Goal: Information Seeking & Learning: Find specific fact

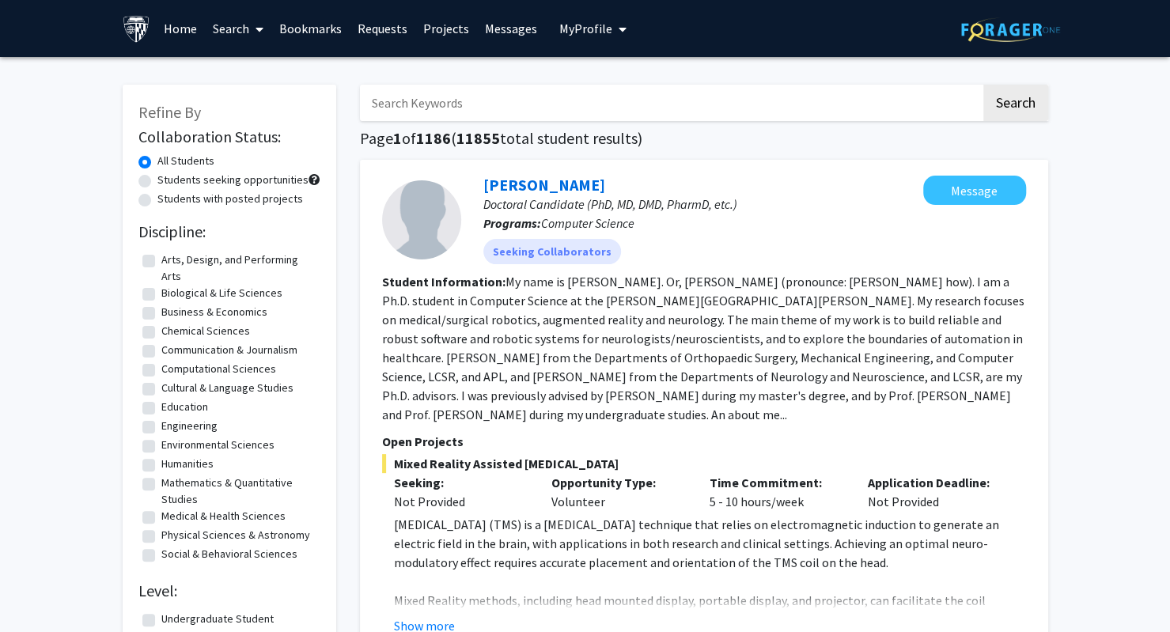
click at [236, 25] on link "Search" at bounding box center [238, 28] width 66 height 55
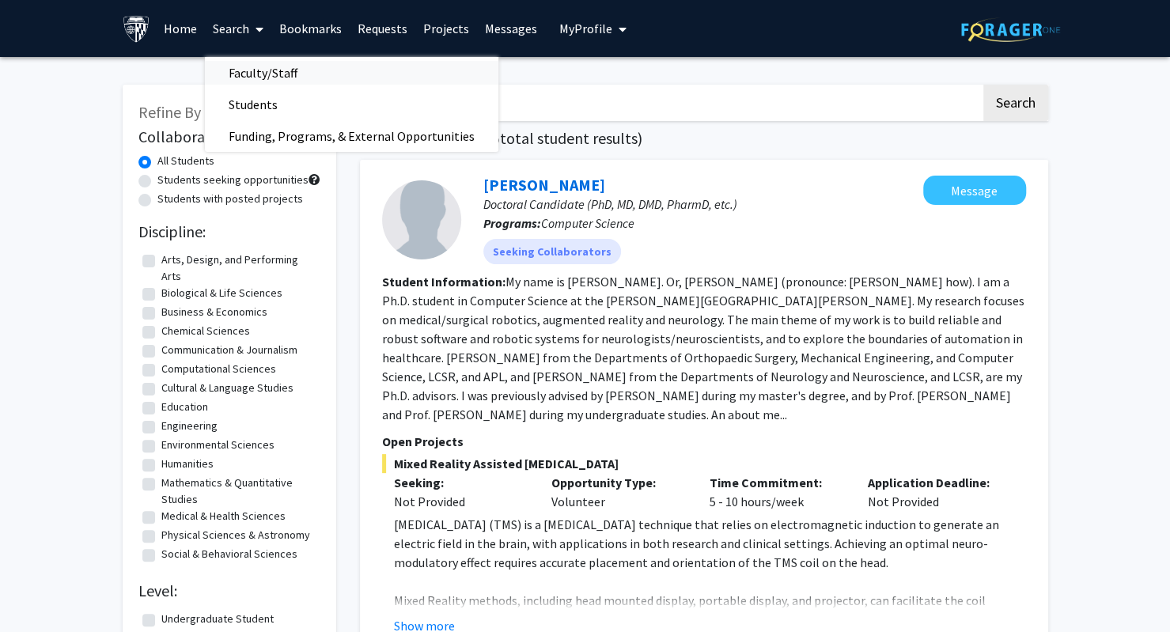
click at [261, 85] on span "Faculty/Staff" at bounding box center [263, 73] width 116 height 32
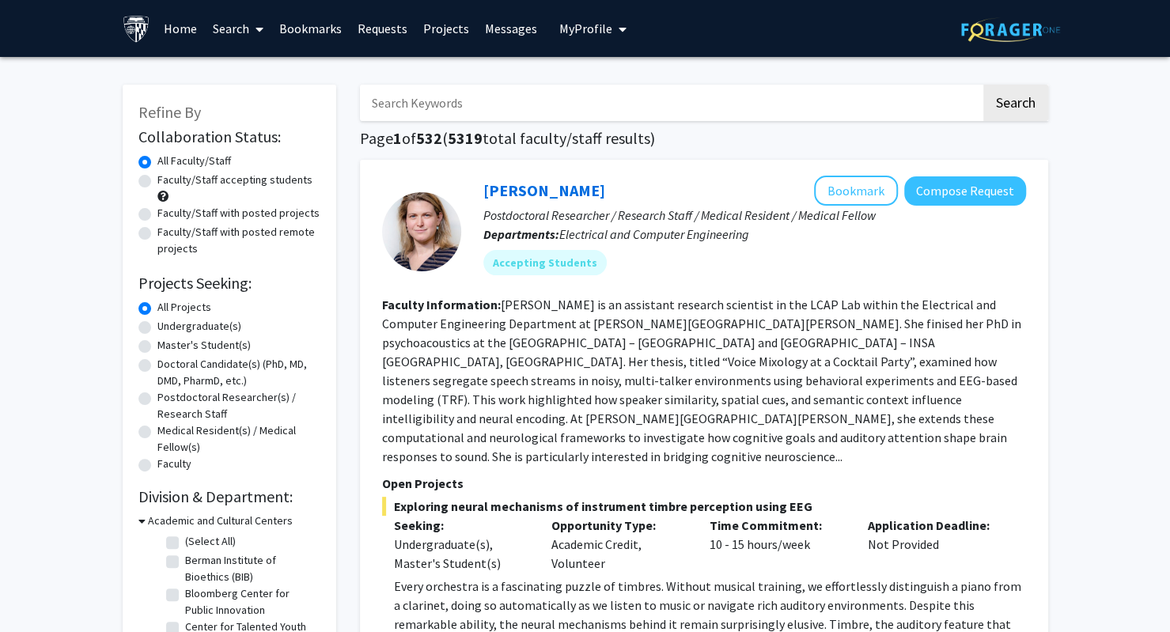
scroll to position [37, 0]
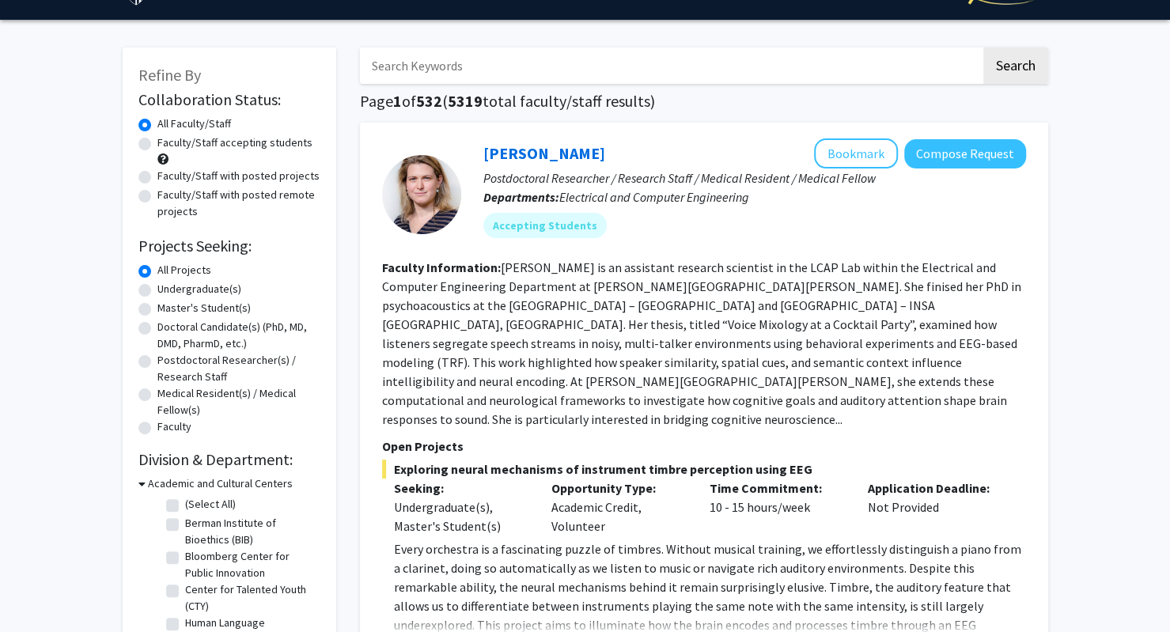
click at [185, 591] on label "Center for Talented Youth (CTY)" at bounding box center [250, 598] width 131 height 33
click at [185, 591] on input "Center for Talented Youth (CTY)" at bounding box center [190, 587] width 10 height 10
checkbox input "true"
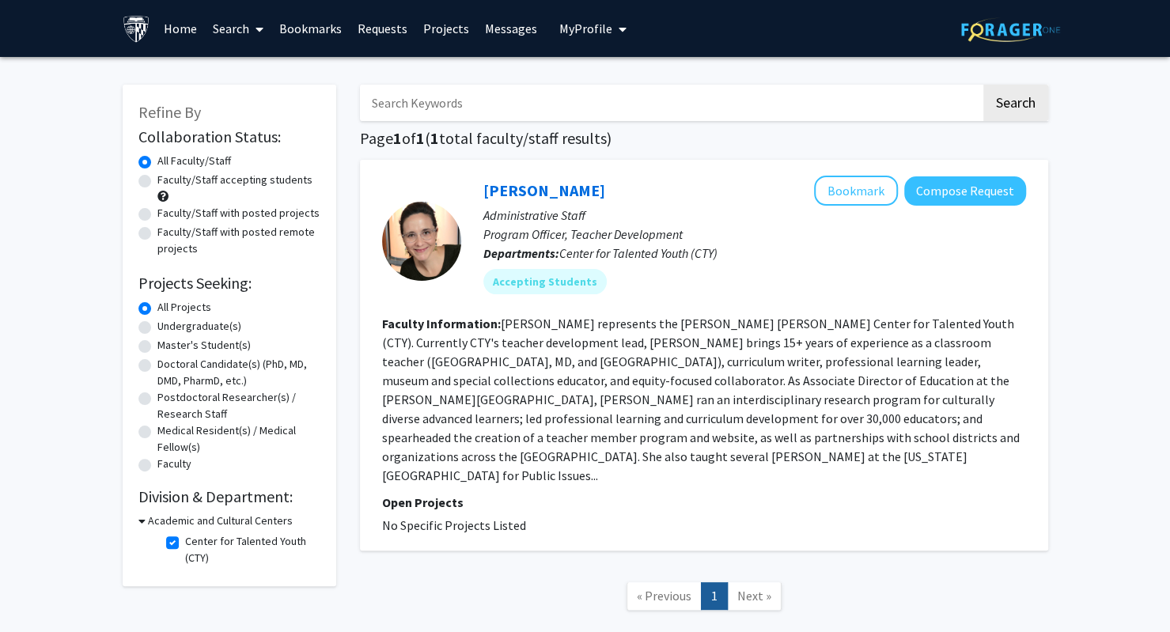
click at [185, 542] on label "Center for Talented Youth (CTY)" at bounding box center [250, 549] width 131 height 33
click at [185, 542] on input "Center for Talented Youth (CTY)" at bounding box center [190, 538] width 10 height 10
checkbox input "false"
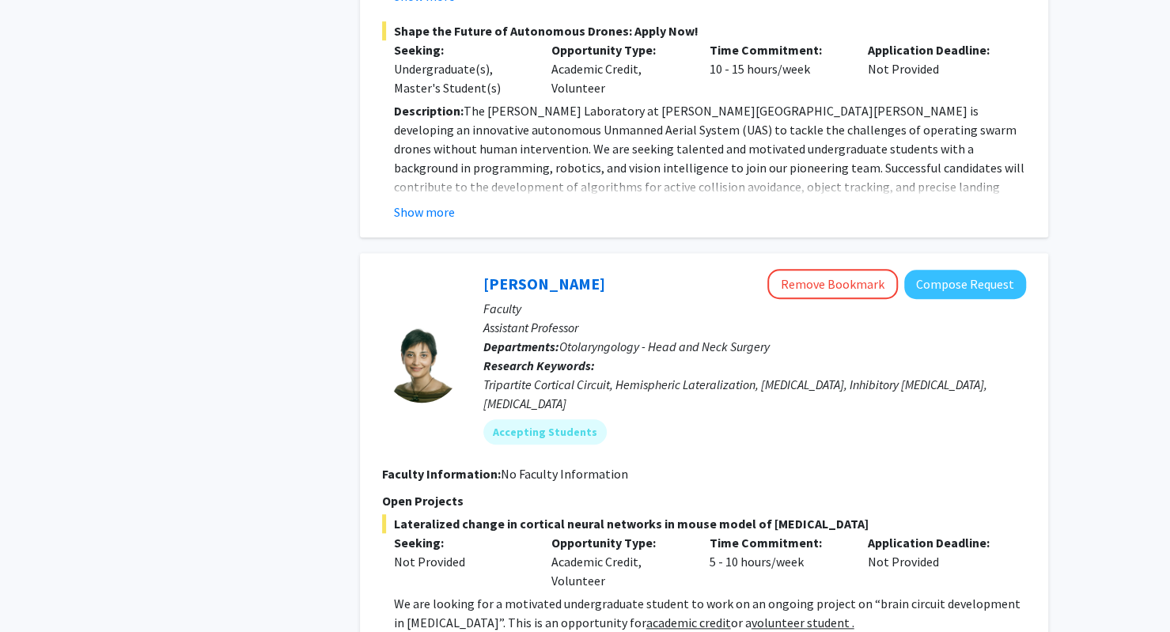
scroll to position [7820, 0]
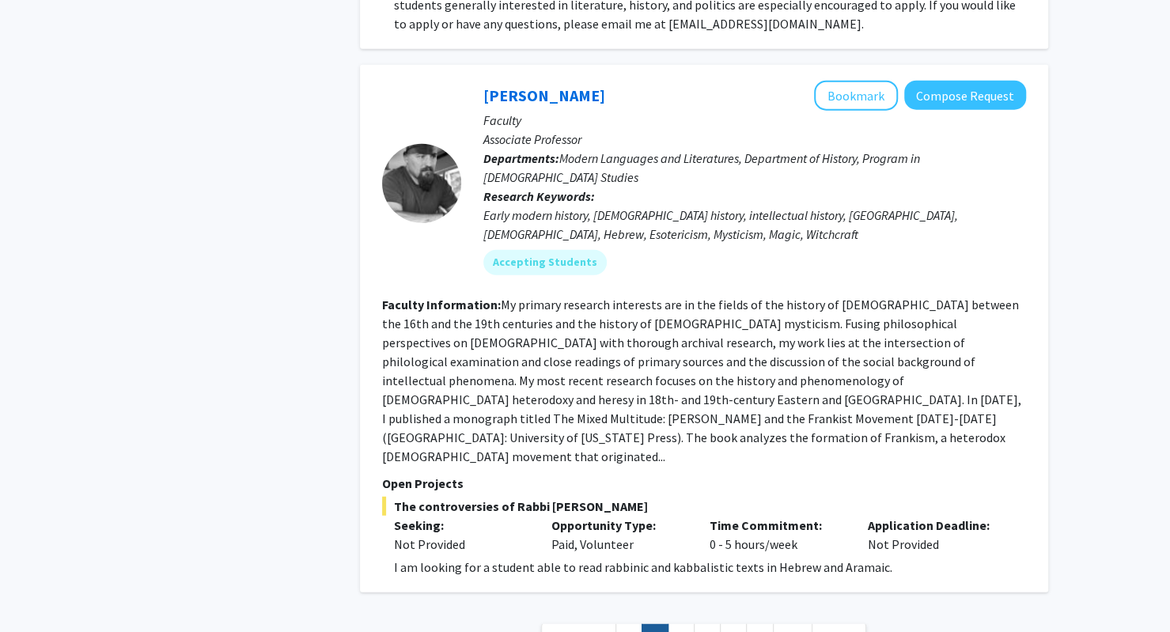
scroll to position [5722, 0]
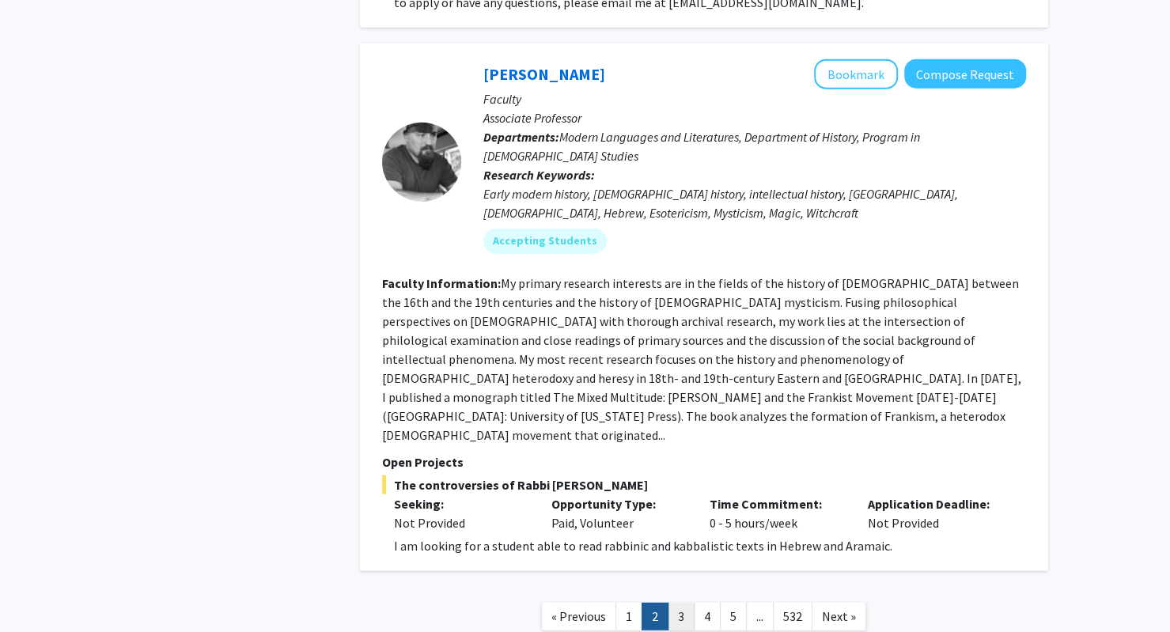
click at [679, 603] on link "3" at bounding box center [681, 617] width 27 height 28
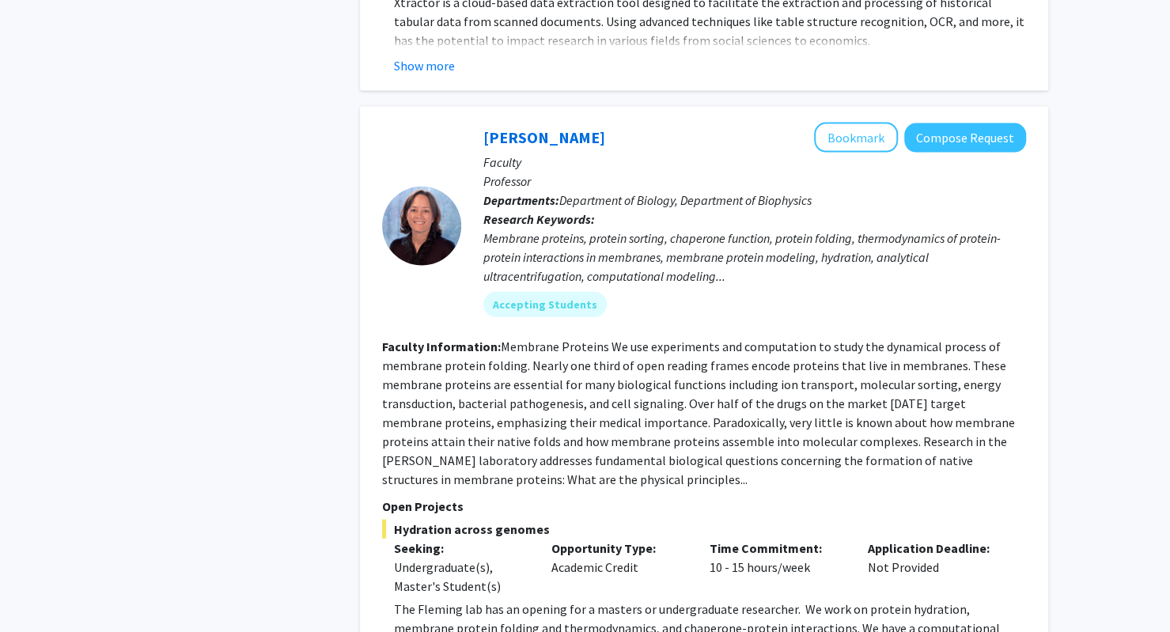
scroll to position [2102, 0]
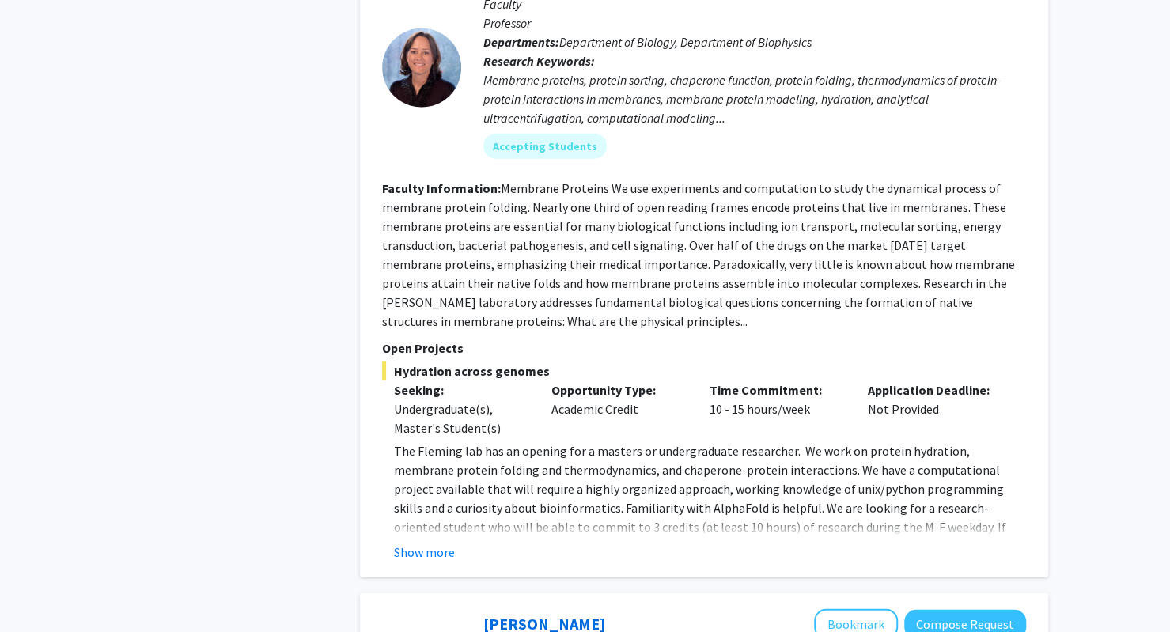
click at [421, 487] on div "[PERSON_NAME] Bookmark Compose Request Faculty Professor Departments: Departmen…" at bounding box center [704, 263] width 688 height 629
click at [426, 543] on button "Show more" at bounding box center [424, 552] width 61 height 19
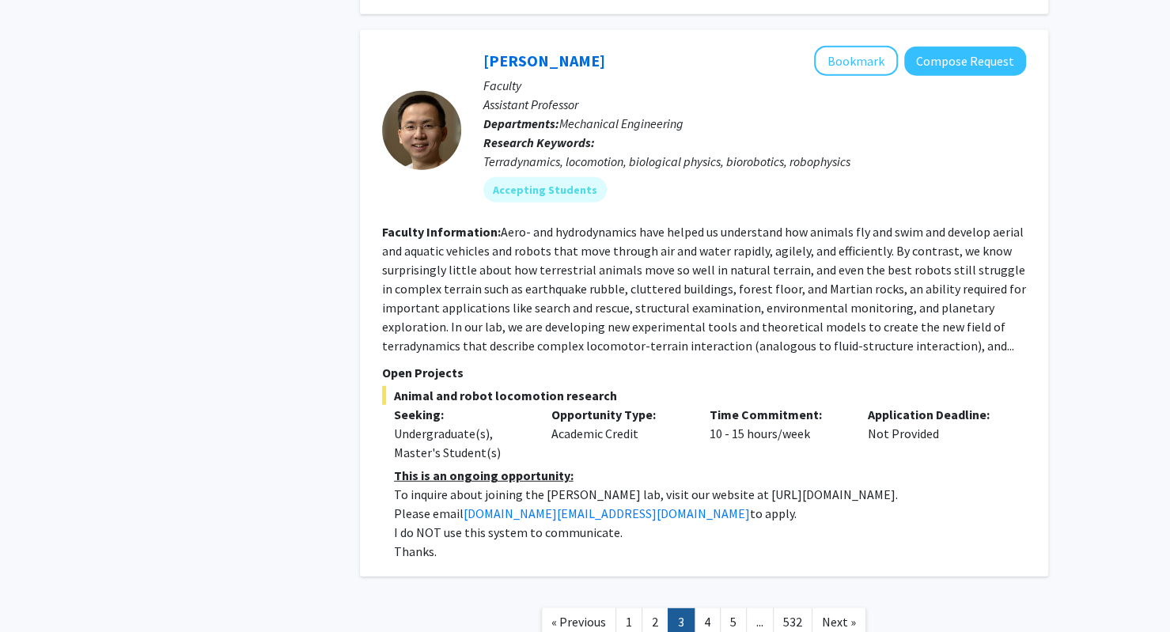
scroll to position [5801, 0]
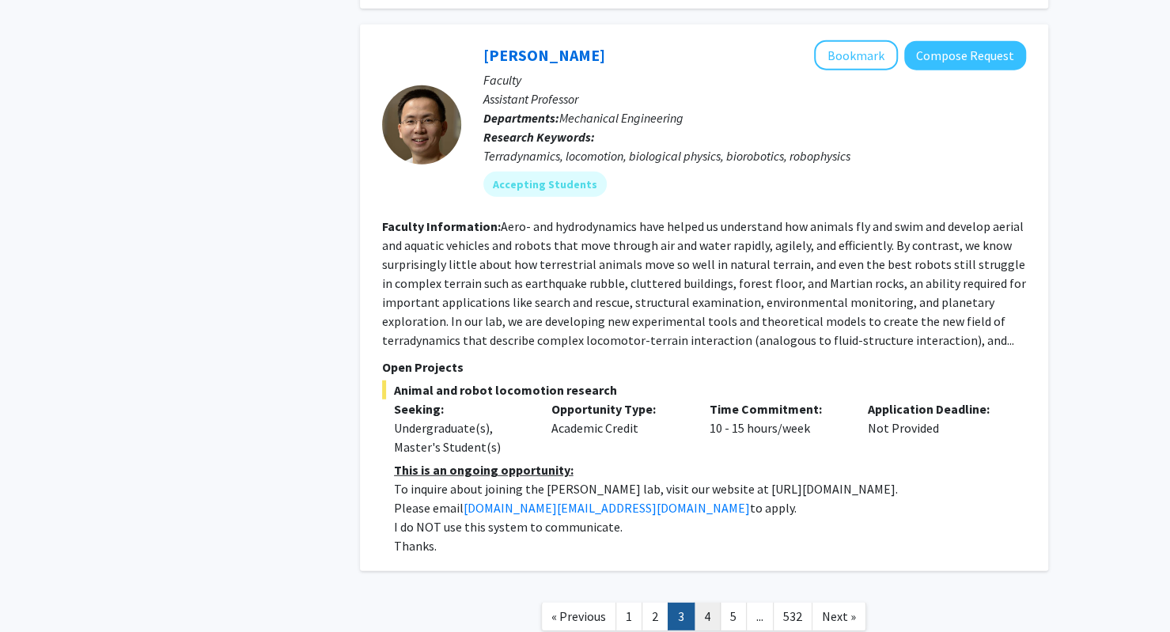
click at [710, 603] on link "4" at bounding box center [707, 617] width 27 height 28
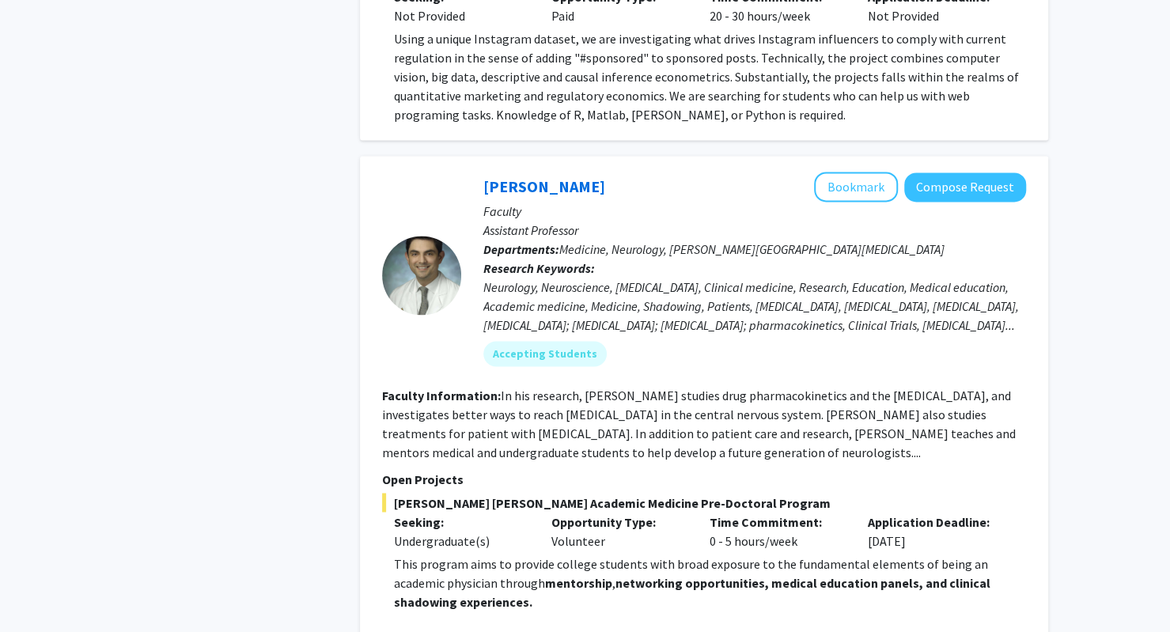
scroll to position [1435, 0]
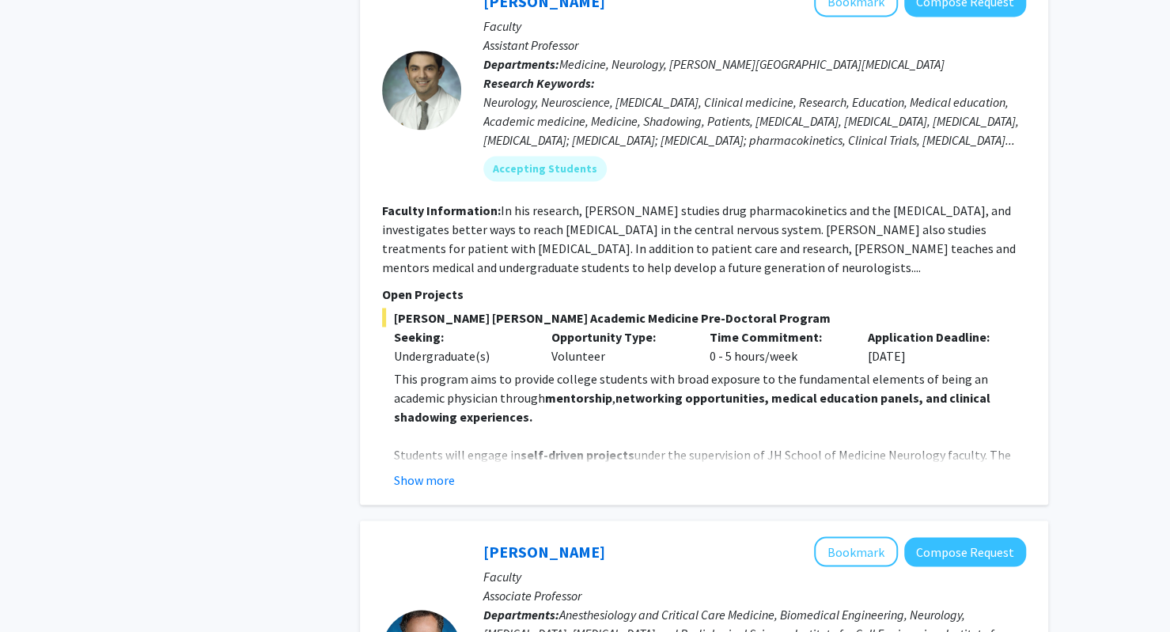
click at [431, 392] on fg-read-more "This program aims to provide college students with broad exposure to the fundam…" at bounding box center [704, 429] width 644 height 120
click at [428, 470] on button "Show more" at bounding box center [424, 479] width 61 height 19
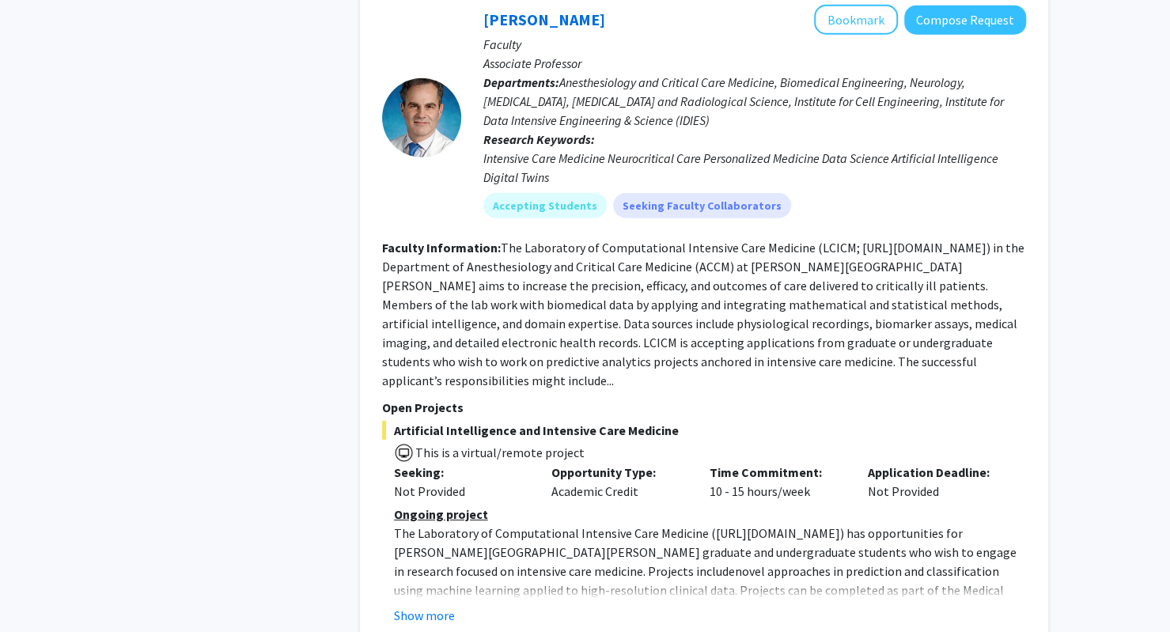
scroll to position [2637, 0]
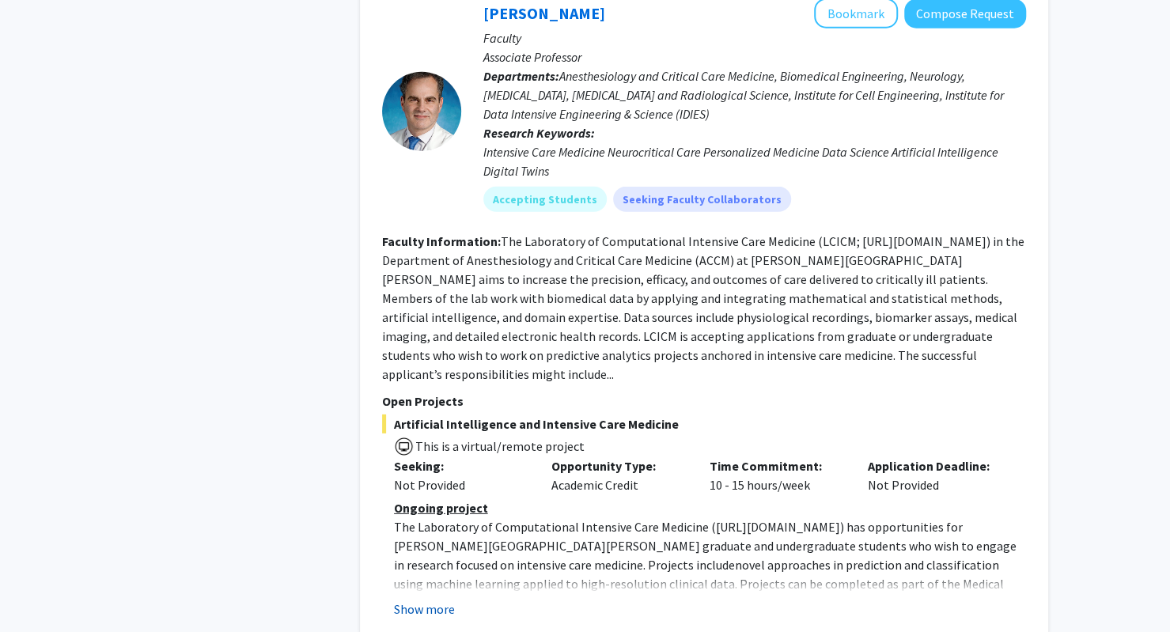
click at [419, 600] on button "Show more" at bounding box center [424, 609] width 61 height 19
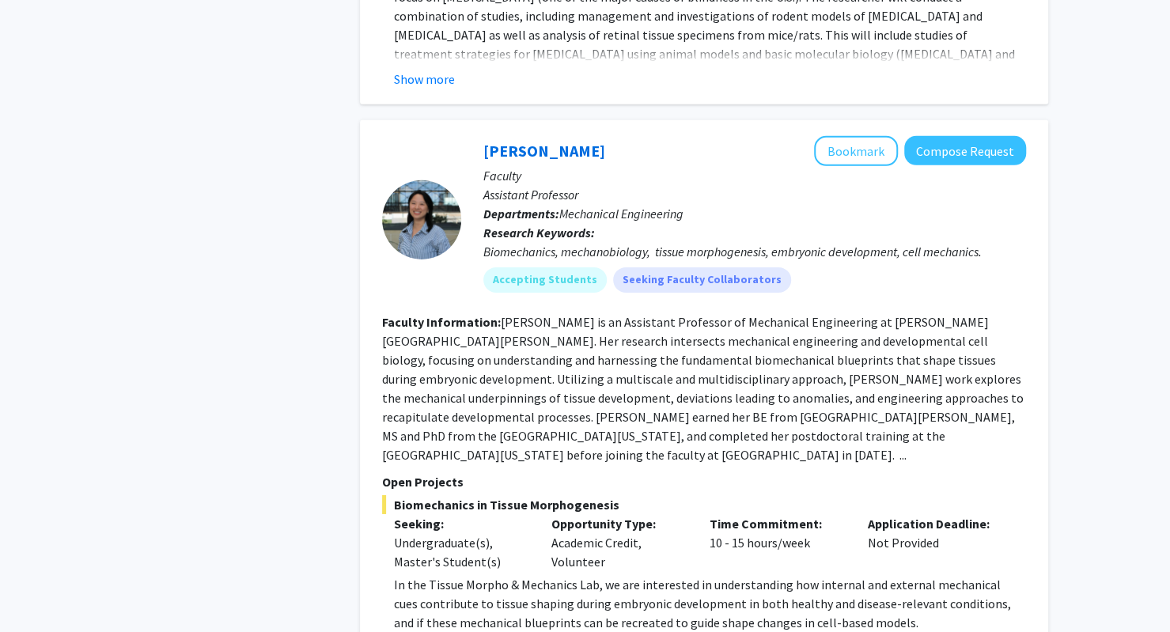
scroll to position [6386, 0]
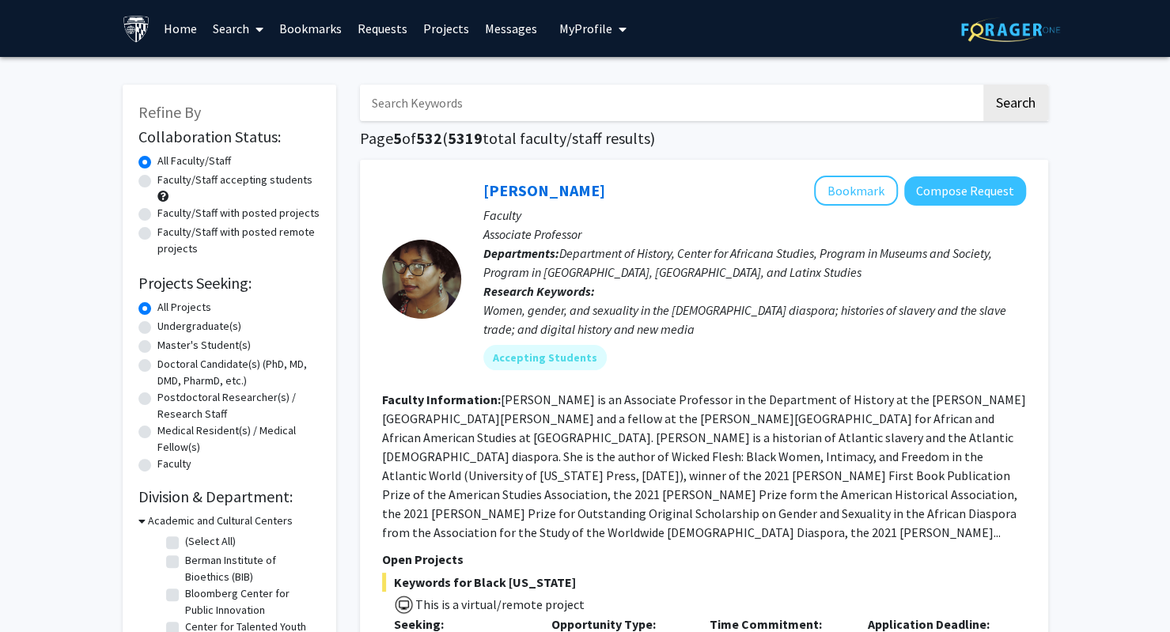
click at [480, 110] on input "Search Keywords" at bounding box center [670, 103] width 621 height 36
type input "b"
type input "medicine"
click at [984, 85] on button "Search" at bounding box center [1016, 103] width 65 height 36
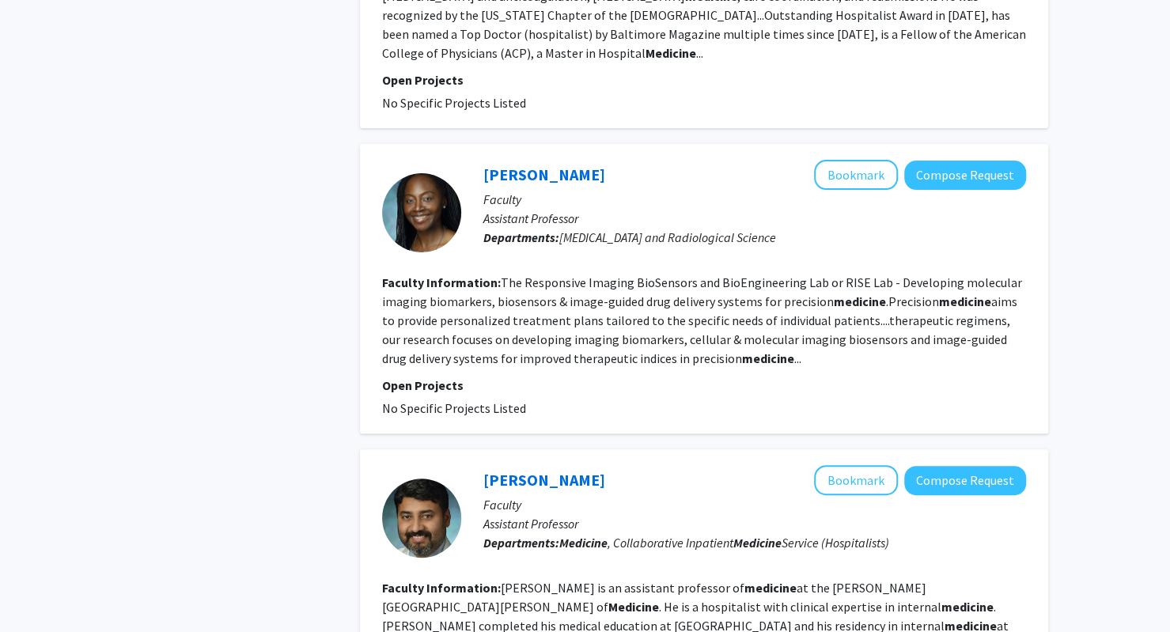
scroll to position [3783, 0]
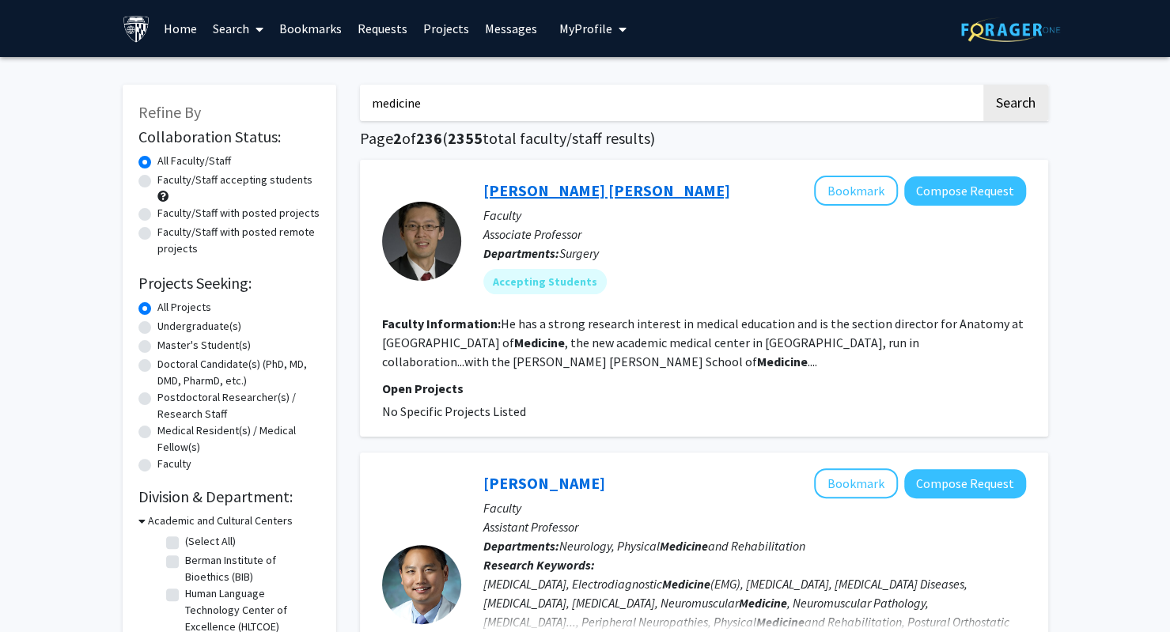
click at [548, 195] on link "[PERSON_NAME] [PERSON_NAME]" at bounding box center [606, 190] width 247 height 20
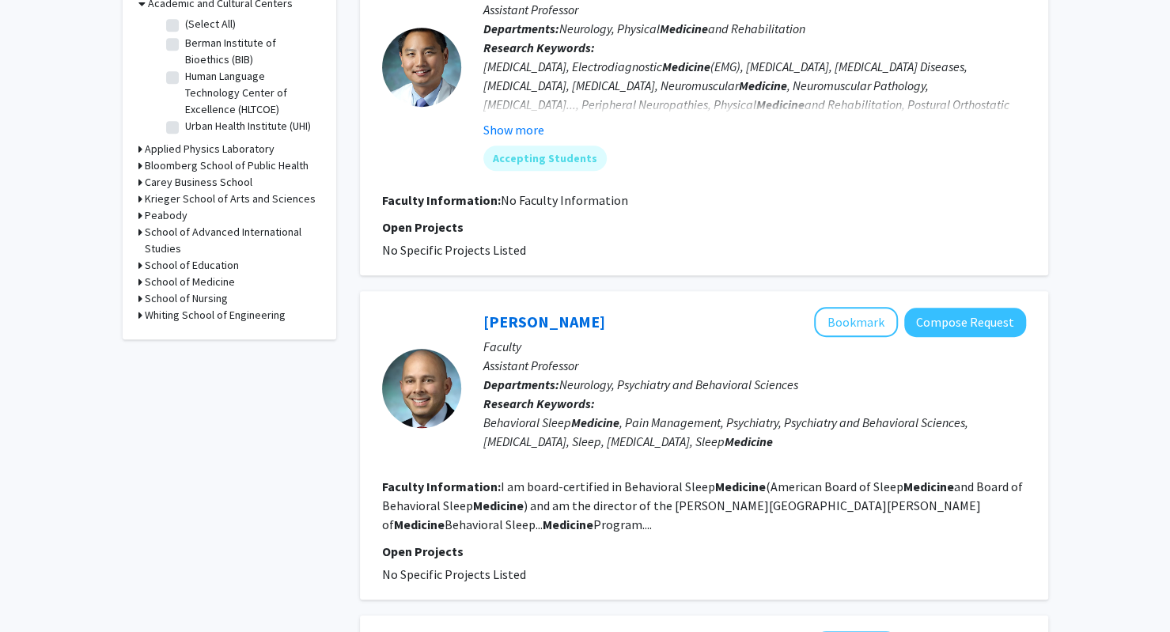
scroll to position [518, 0]
click at [455, 524] on section "Faculty Information: I am board-certified in Behavioral Sleep Medicine (America…" at bounding box center [704, 504] width 644 height 57
click at [527, 328] on link "[PERSON_NAME]" at bounding box center [544, 321] width 122 height 20
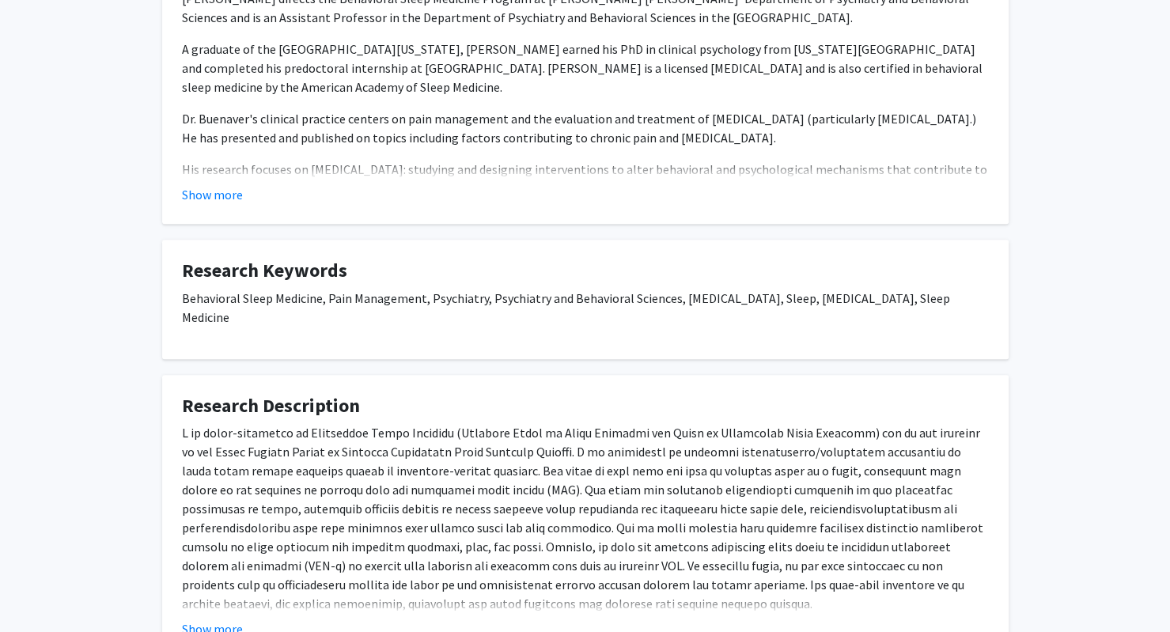
scroll to position [335, 0]
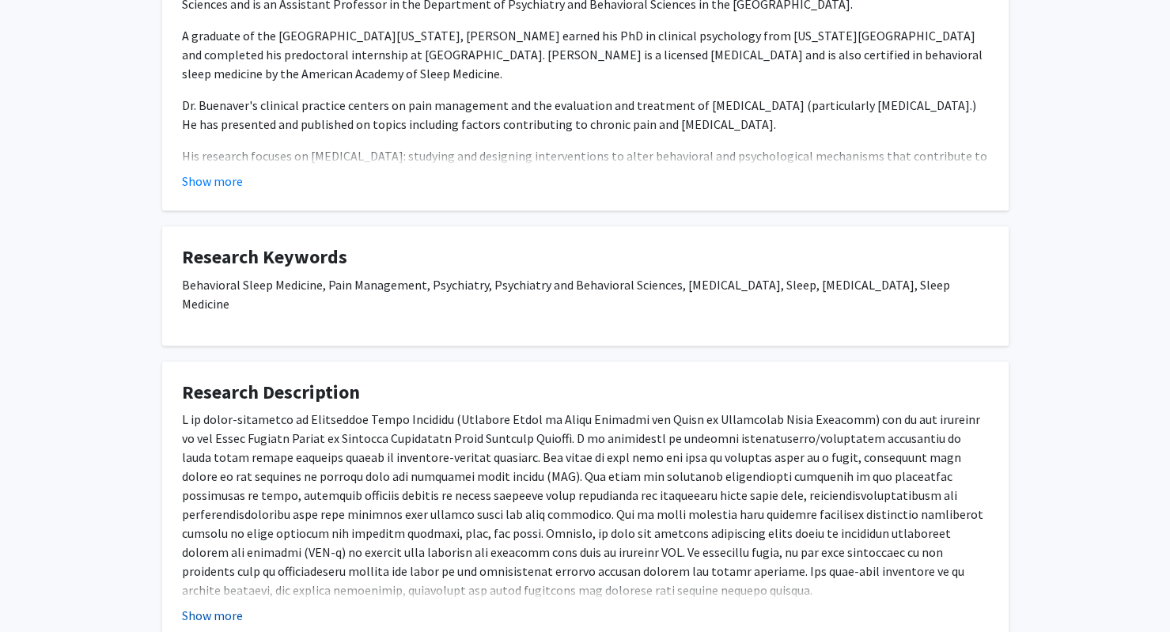
click at [218, 606] on button "Show more" at bounding box center [212, 615] width 61 height 19
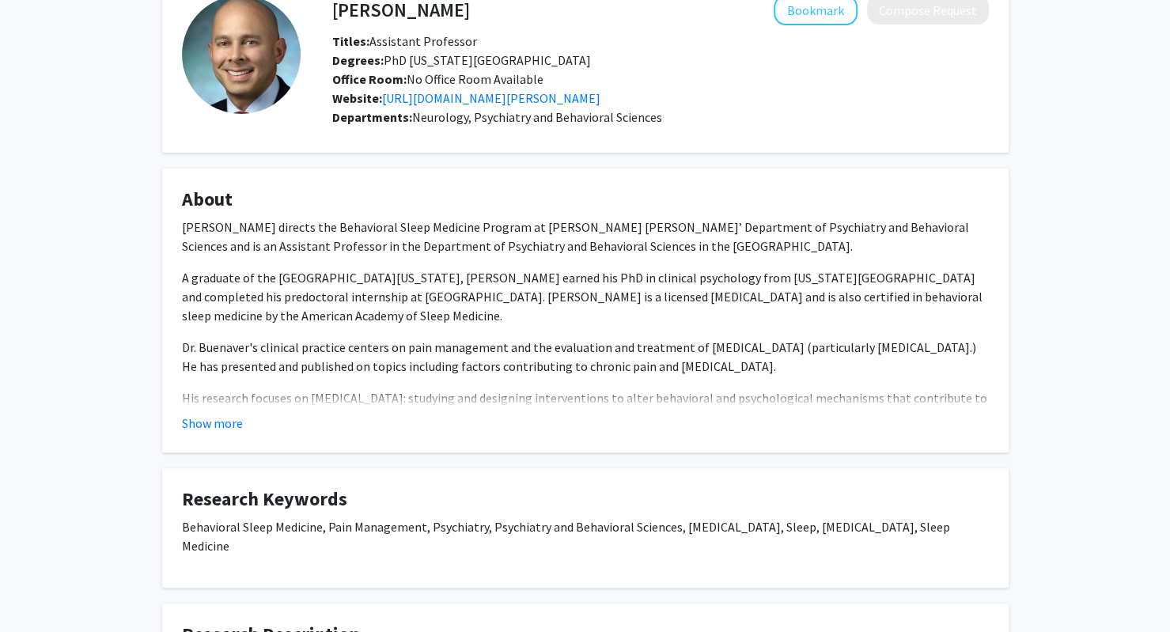
scroll to position [0, 0]
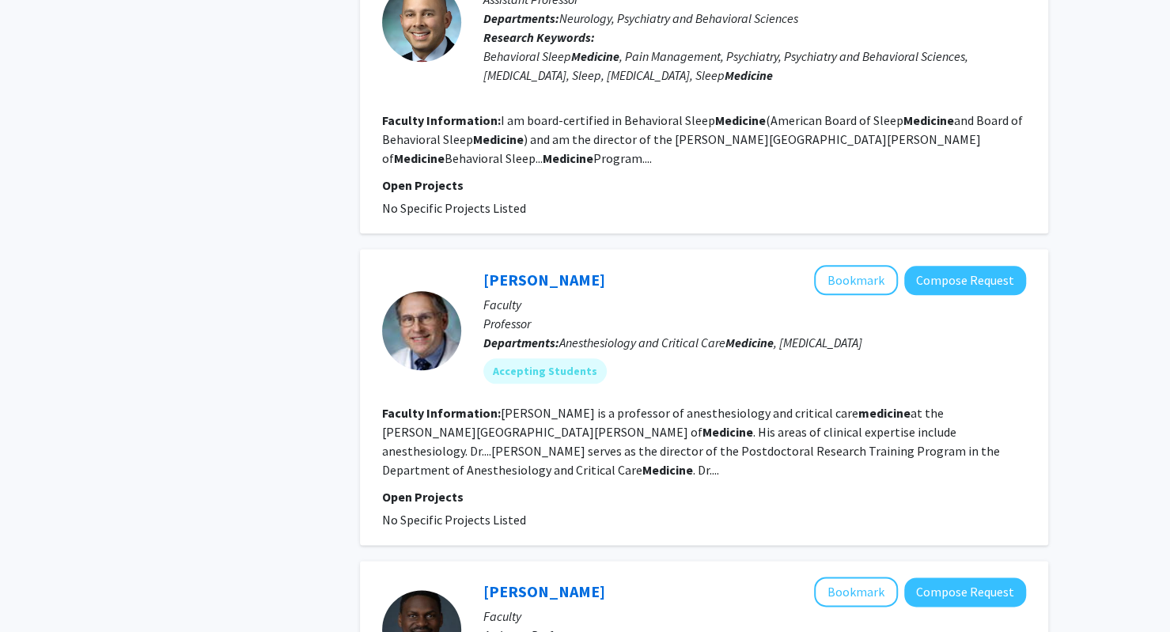
scroll to position [813, 0]
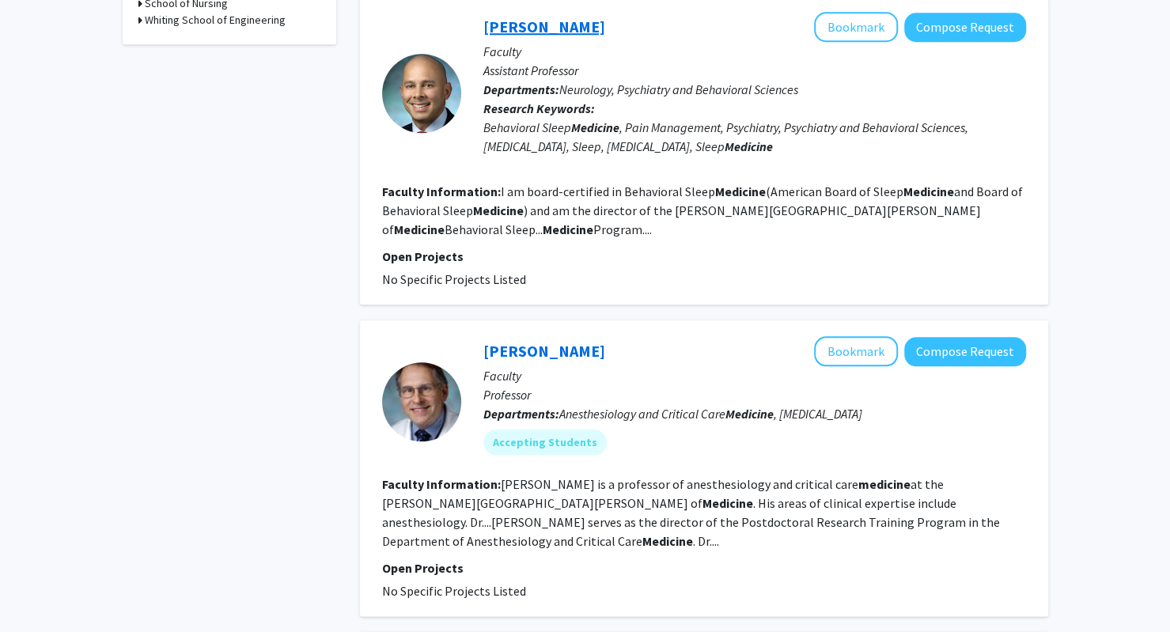
click at [503, 32] on link "[PERSON_NAME]" at bounding box center [544, 27] width 122 height 20
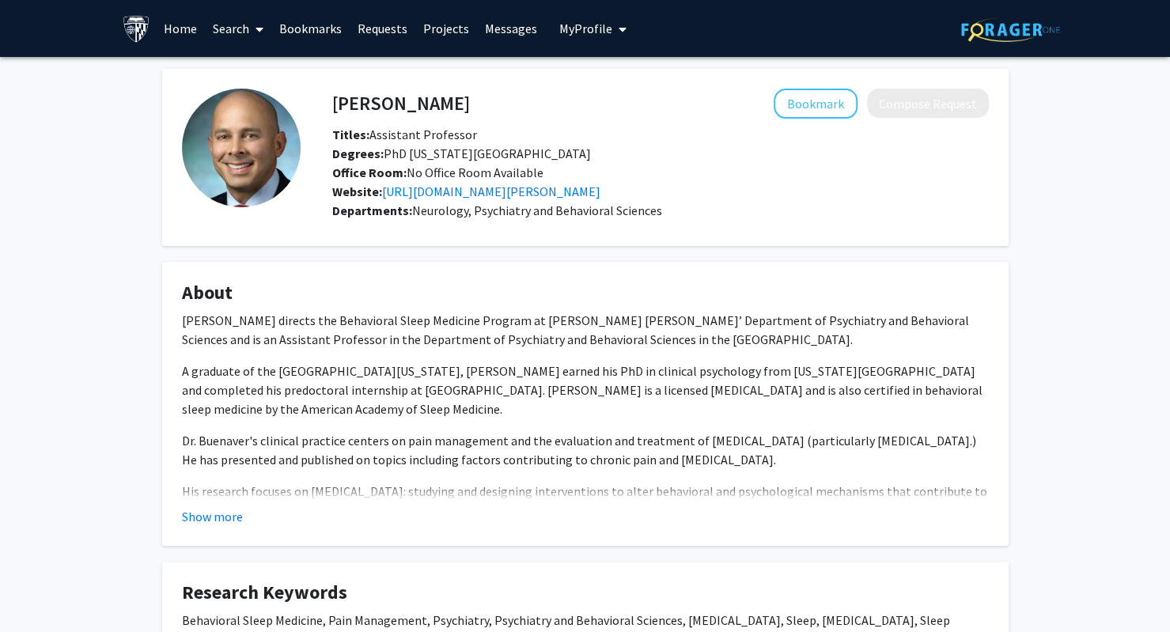
click at [713, 111] on div "Bookmark Compose Request" at bounding box center [729, 104] width 519 height 30
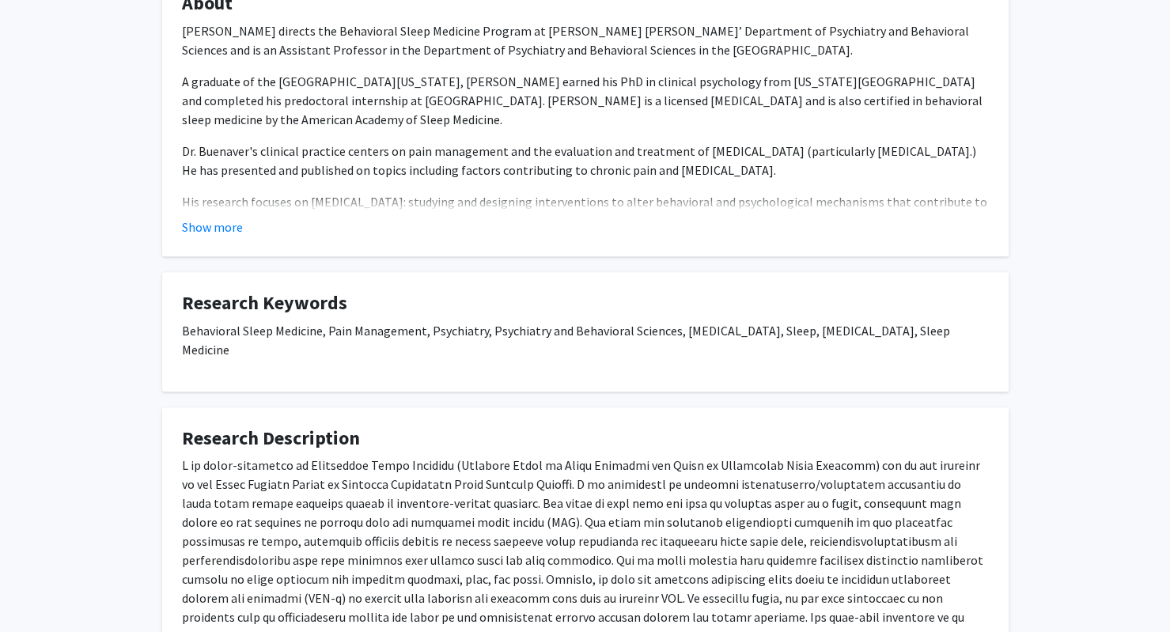
scroll to position [392, 0]
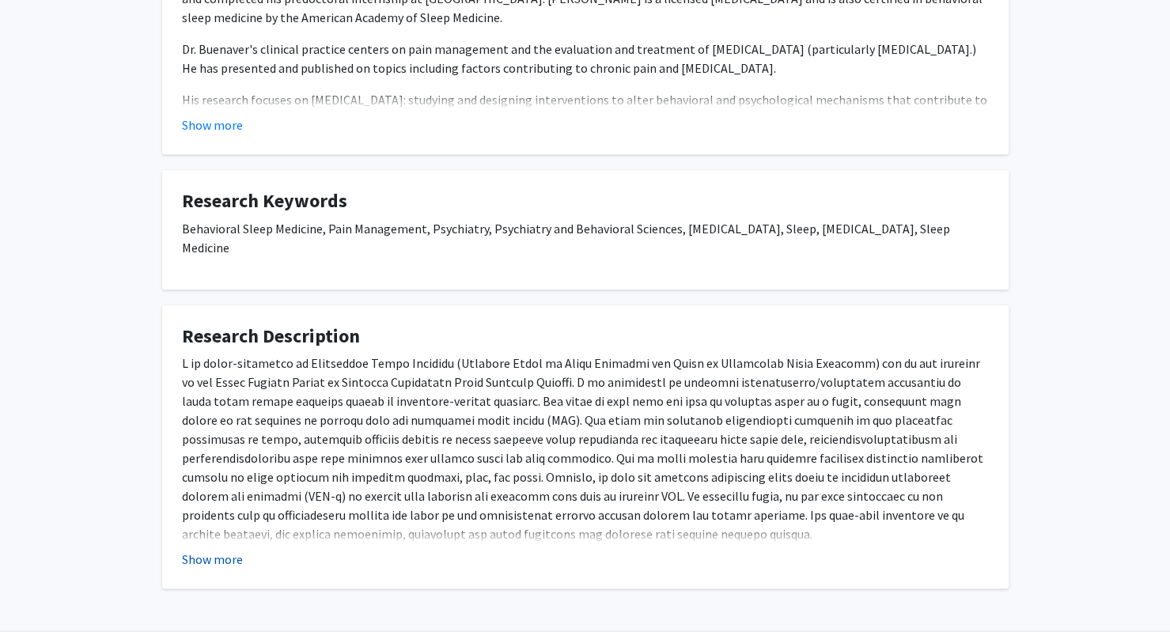
click at [219, 550] on button "Show more" at bounding box center [212, 559] width 61 height 19
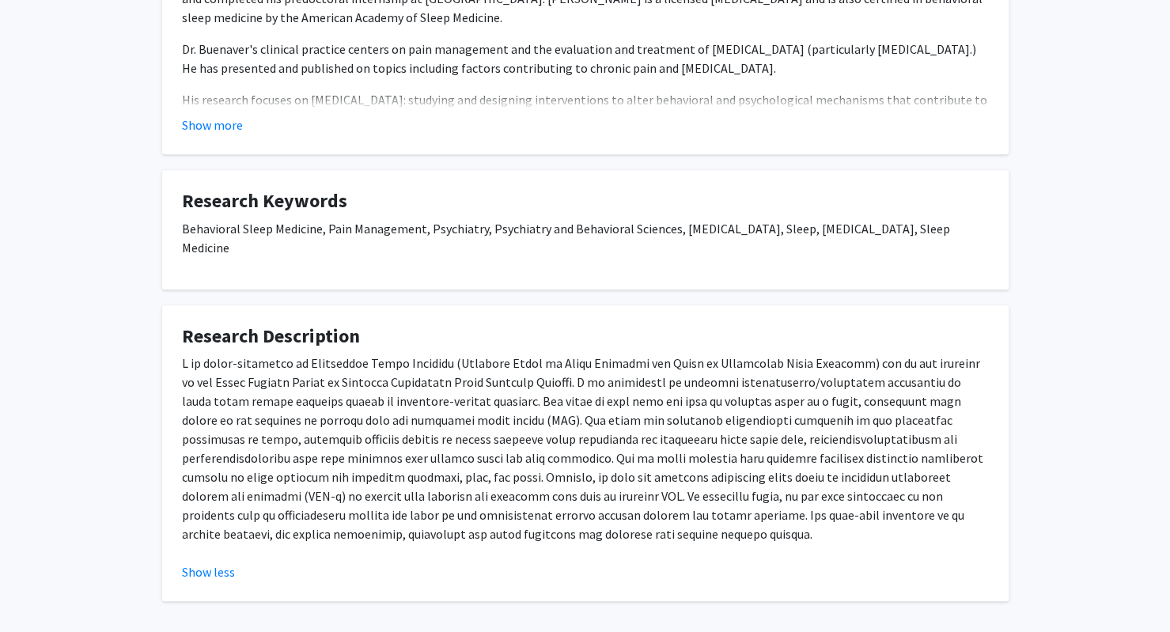
click at [574, 497] on p at bounding box center [585, 449] width 807 height 190
click at [470, 518] on p at bounding box center [585, 449] width 807 height 190
drag, startPoint x: 492, startPoint y: 518, endPoint x: 188, endPoint y: 354, distance: 345.2
click at [188, 354] on p at bounding box center [585, 449] width 807 height 190
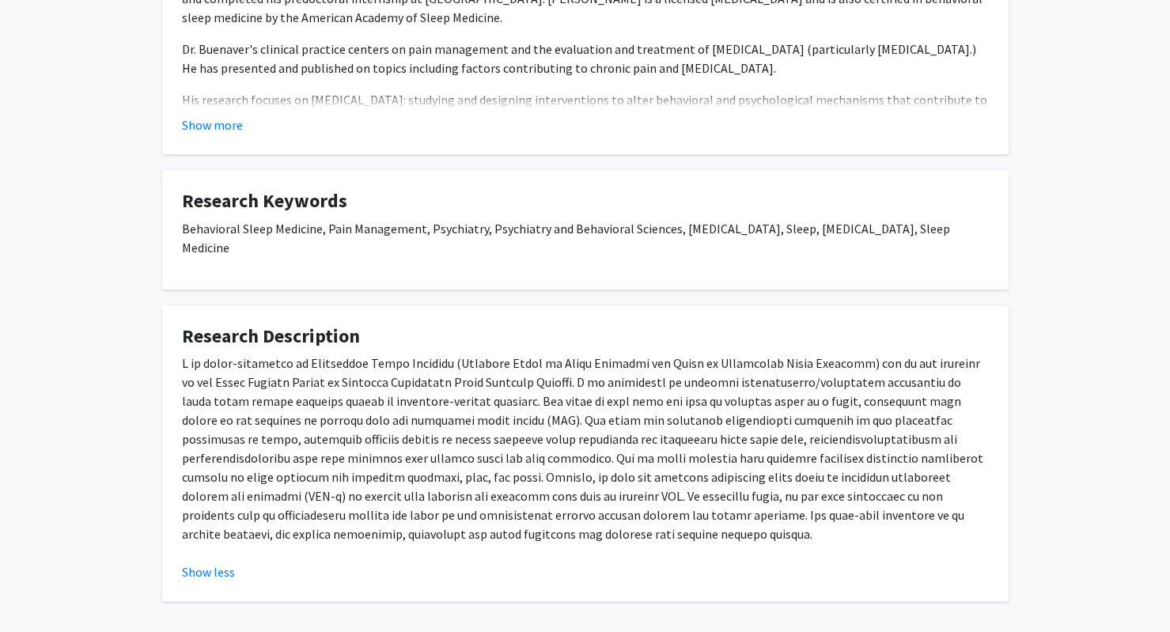
drag, startPoint x: 532, startPoint y: 517, endPoint x: 165, endPoint y: 348, distance: 404.0
click at [165, 348] on fg-card "Research Description Show less" at bounding box center [585, 453] width 847 height 297
copy p "I am board-certified in Behavioral Sleep Medicine (American Board of Sleep Medi…"
